Goal: Find specific page/section: Find specific page/section

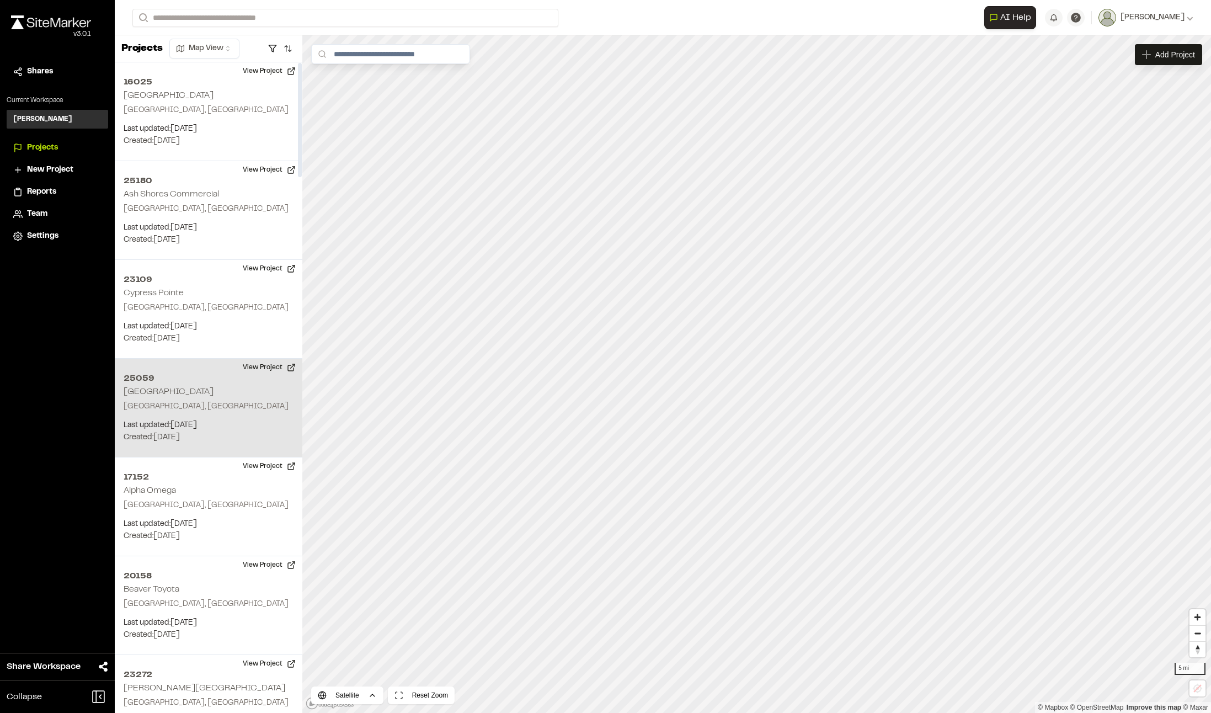
click at [189, 401] on p "[GEOGRAPHIC_DATA], [GEOGRAPHIC_DATA]" at bounding box center [209, 407] width 170 height 12
click at [262, 365] on button "View Project" at bounding box center [269, 368] width 66 height 18
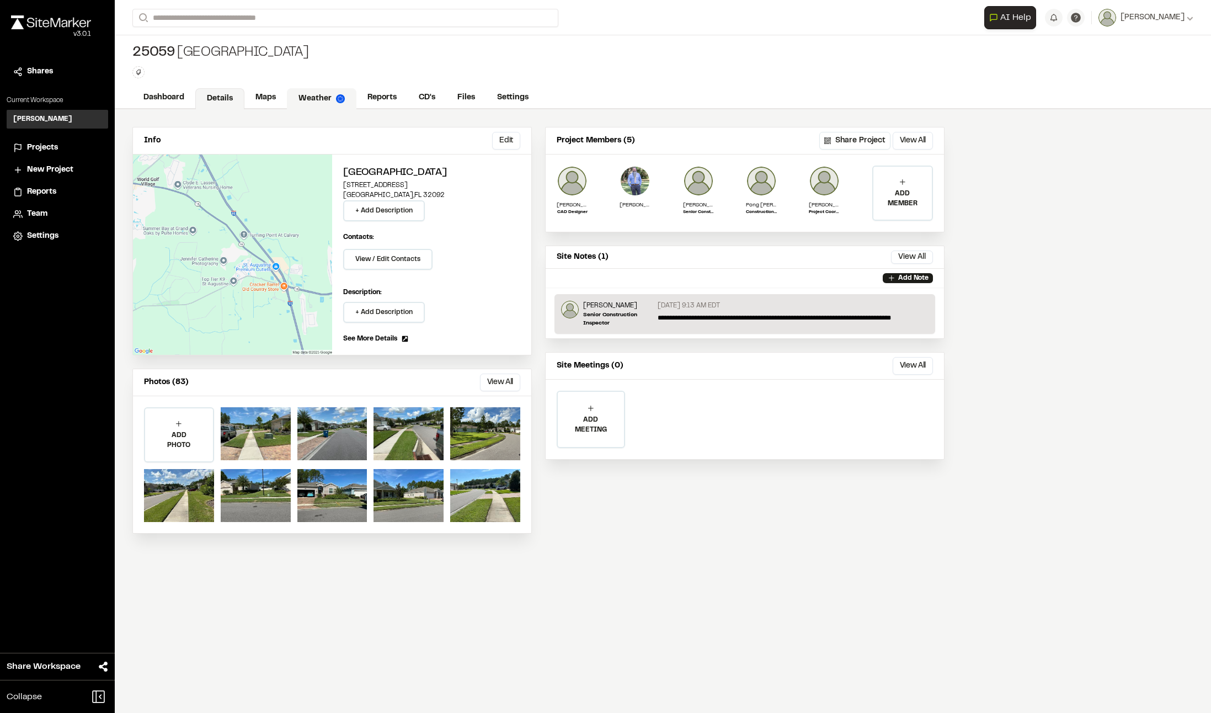
click at [317, 98] on link "Weather" at bounding box center [322, 98] width 70 height 21
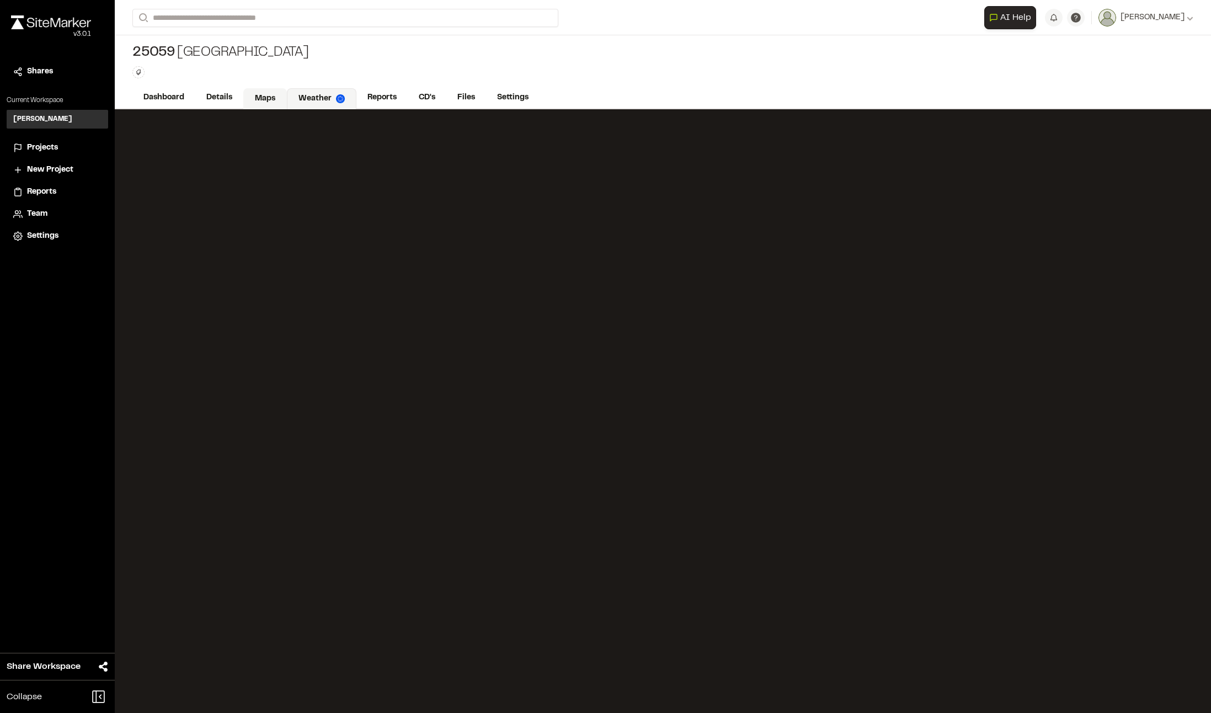
click at [261, 94] on link "Maps" at bounding box center [265, 98] width 44 height 21
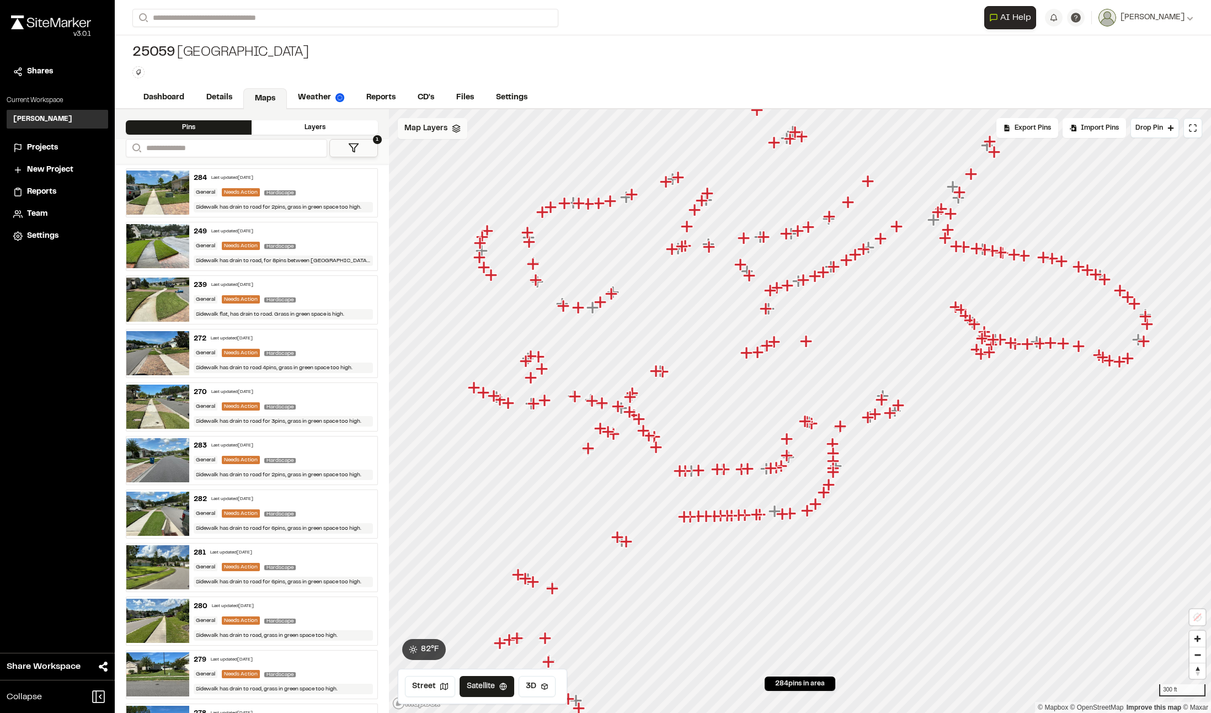
click at [428, 127] on span "Map Layers" at bounding box center [426, 129] width 43 height 12
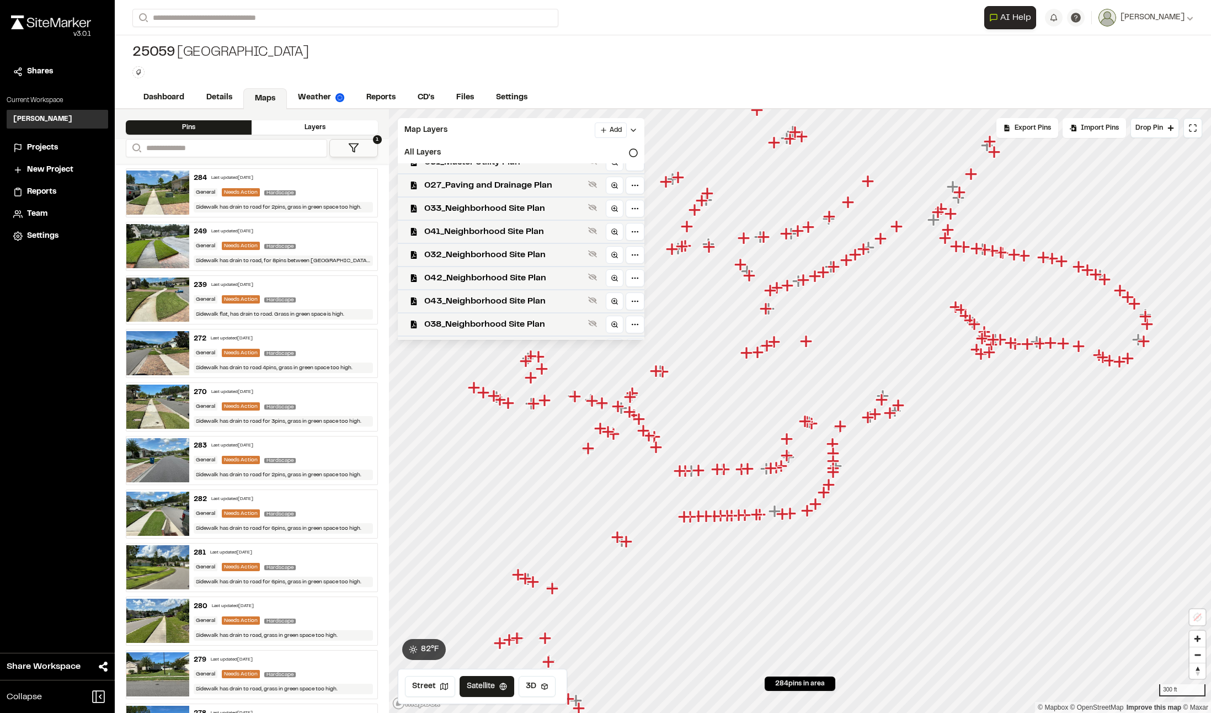
scroll to position [982, 0]
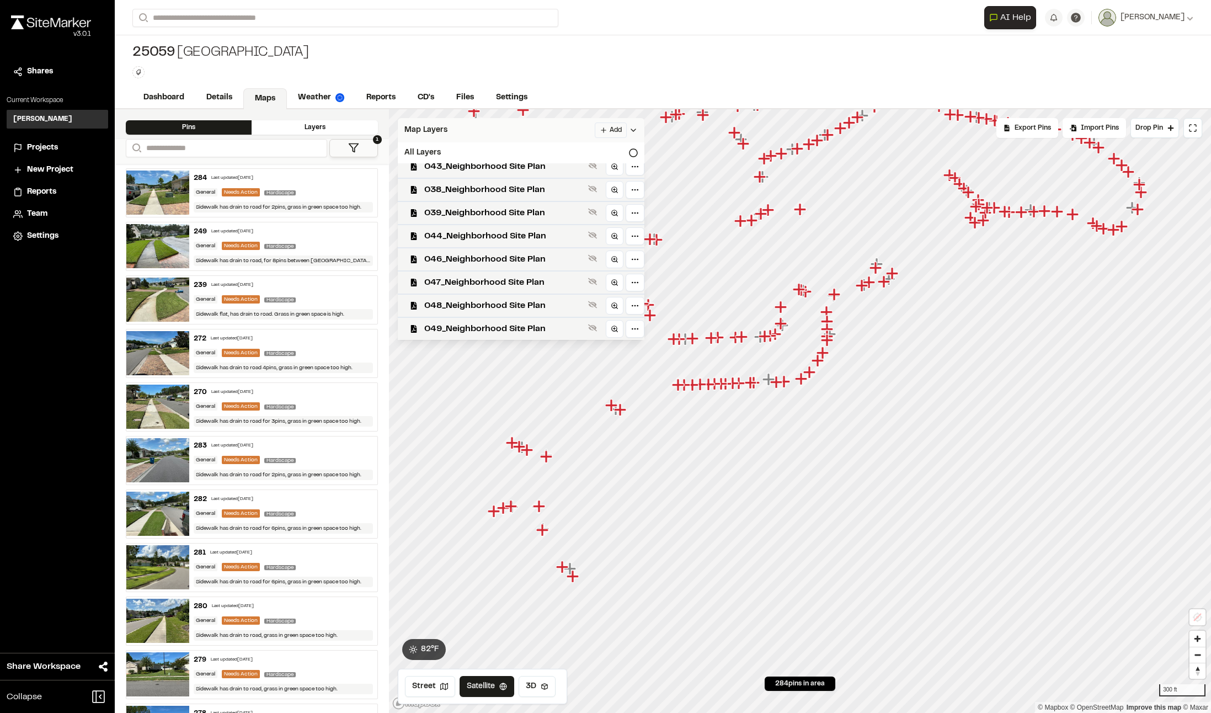
click at [481, 127] on div "Map Layers Add" at bounding box center [521, 130] width 247 height 24
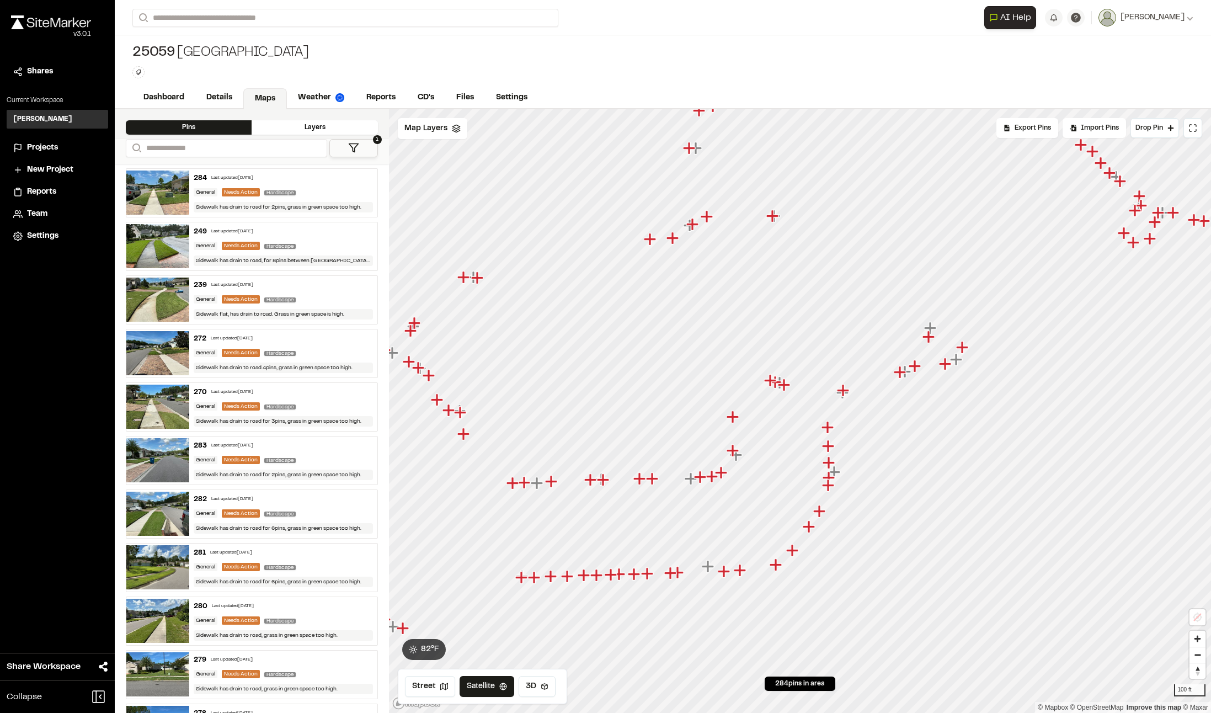
click at [709, 568] on icon "Map marker" at bounding box center [708, 566] width 12 height 12
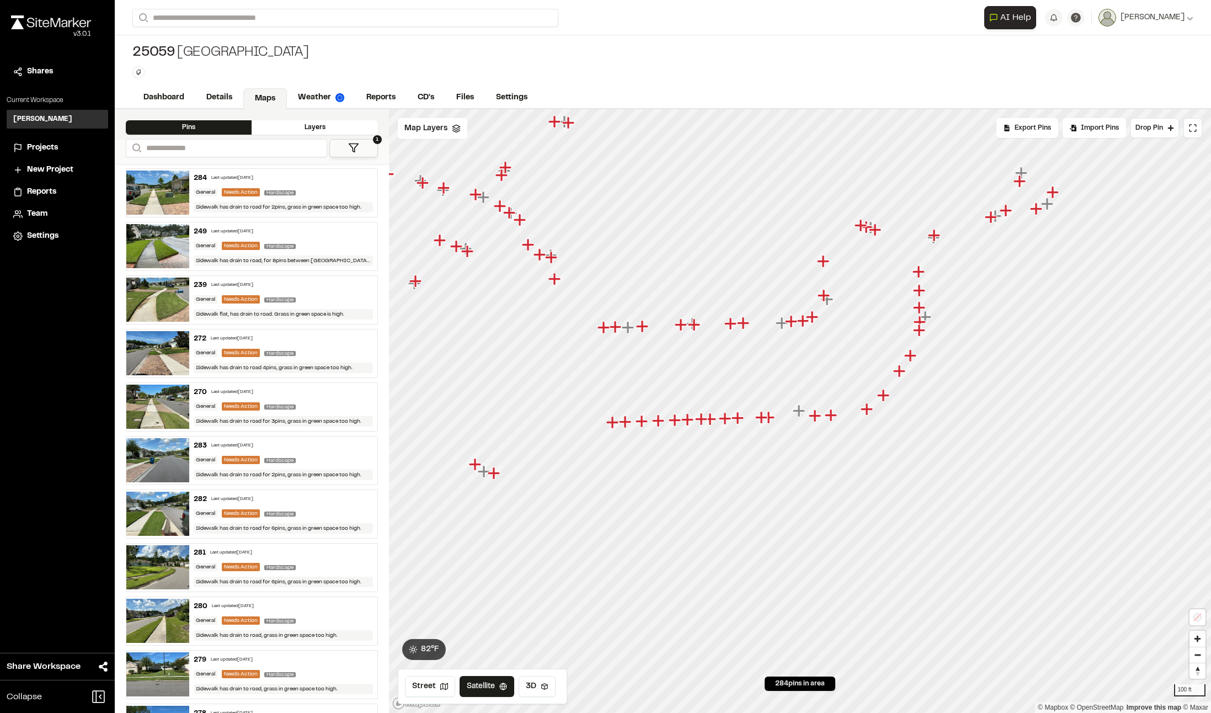
click at [740, 422] on icon "Map marker" at bounding box center [739, 418] width 14 height 14
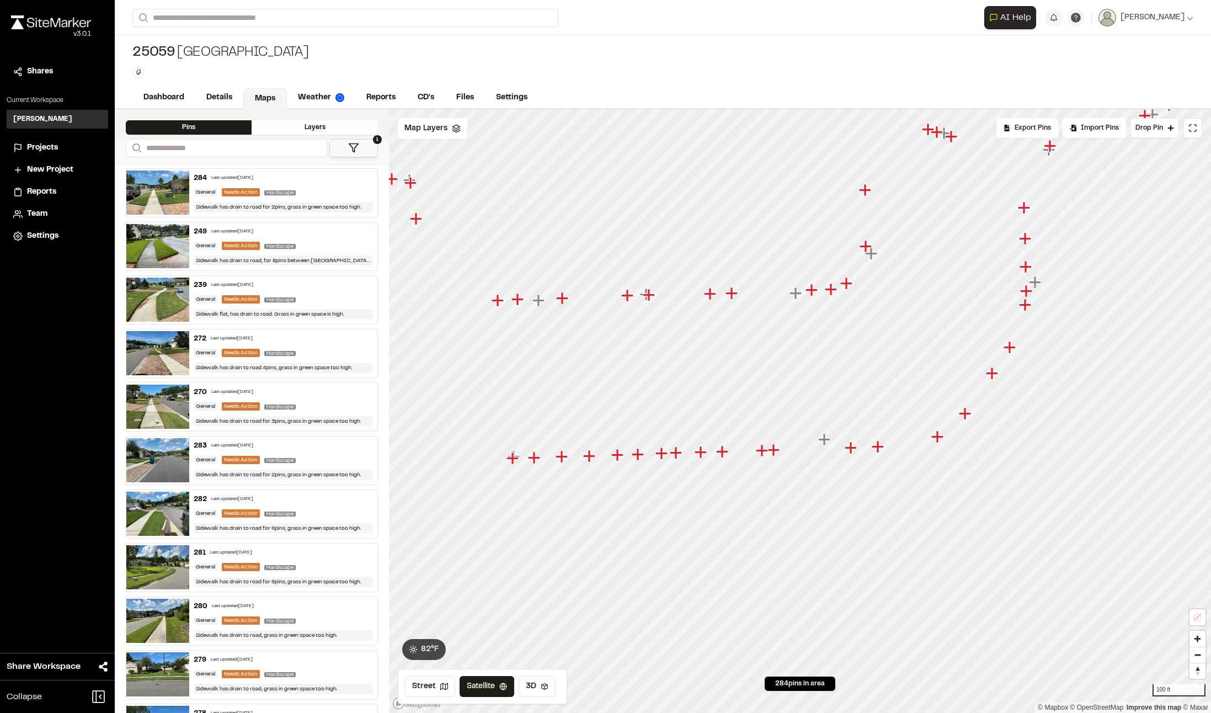
click at [539, 304] on icon "Map marker" at bounding box center [539, 300] width 12 height 12
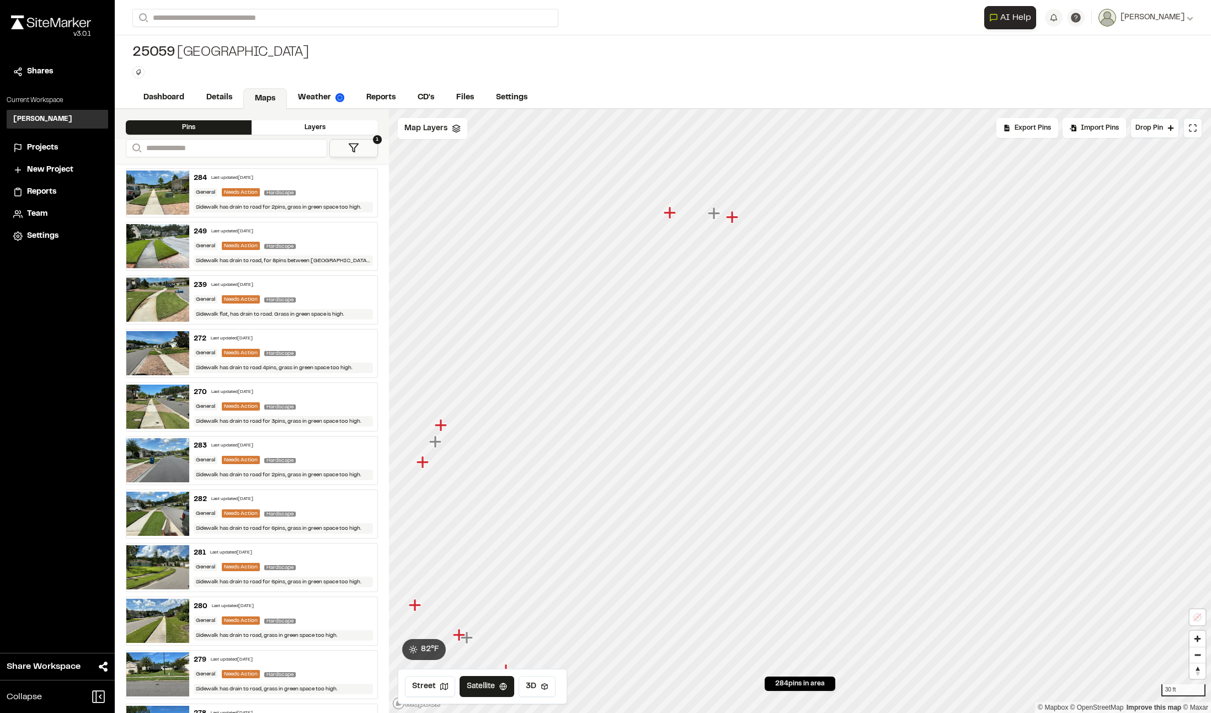
click at [712, 215] on icon "Map marker" at bounding box center [715, 213] width 14 height 14
click at [755, 446] on icon "Map marker" at bounding box center [752, 444] width 14 height 14
click at [681, 362] on icon "Map marker" at bounding box center [682, 363] width 12 height 12
click at [663, 321] on icon "Map marker" at bounding box center [663, 318] width 12 height 12
click at [951, 441] on icon "Map marker" at bounding box center [949, 443] width 12 height 12
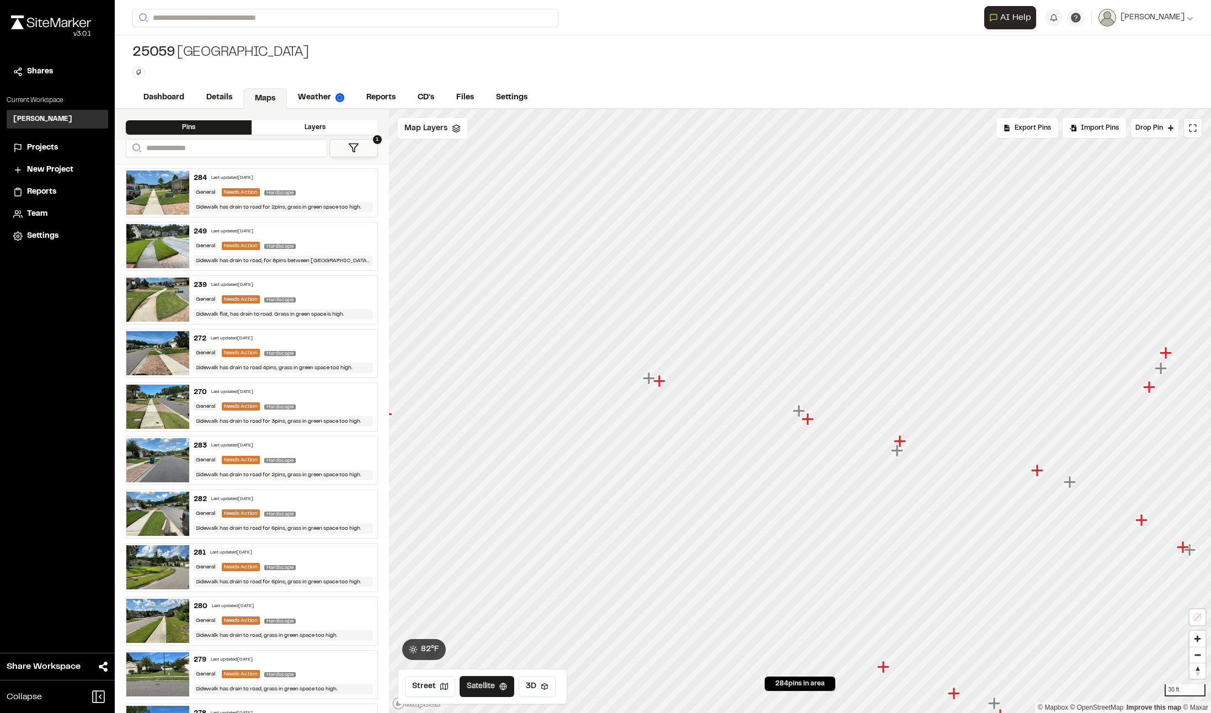
click at [799, 410] on icon "Map marker" at bounding box center [799, 411] width 12 height 12
click at [777, 481] on icon "Map marker" at bounding box center [775, 483] width 12 height 12
